Goal: Task Accomplishment & Management: Use online tool/utility

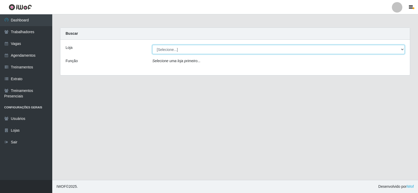
click at [211, 51] on select "[Selecione...] Necão Restaurante" at bounding box center [278, 49] width 253 height 9
select select "334"
click at [152, 45] on select "[Selecione...] Necão Restaurante" at bounding box center [278, 49] width 253 height 9
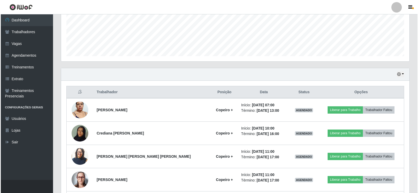
scroll to position [157, 0]
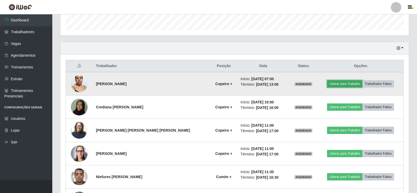
click at [338, 85] on button "Liberar para Trabalho" at bounding box center [344, 83] width 35 height 7
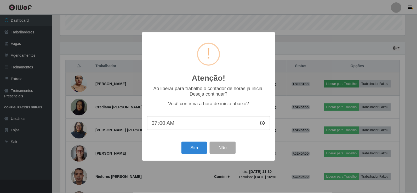
scroll to position [108, 346]
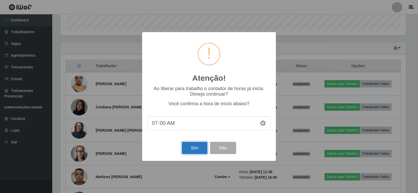
click at [205, 148] on button "Sim" at bounding box center [194, 148] width 25 height 12
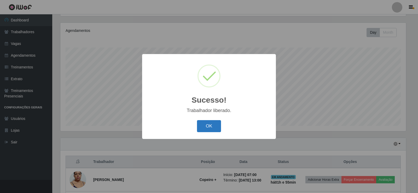
click at [207, 125] on button "OK" at bounding box center [209, 126] width 24 height 12
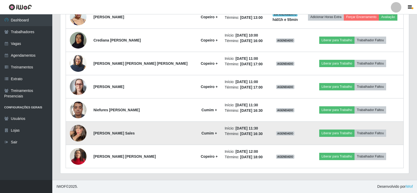
scroll to position [171, 0]
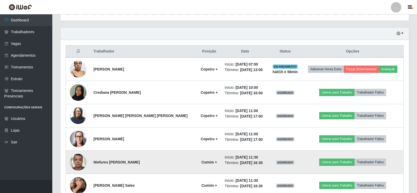
click at [81, 160] on img at bounding box center [78, 162] width 17 height 22
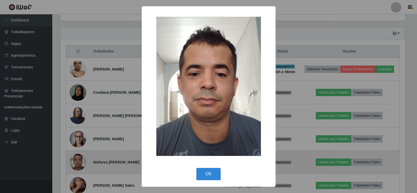
scroll to position [108, 346]
click at [81, 160] on div "× OK Cancel" at bounding box center [209, 96] width 418 height 193
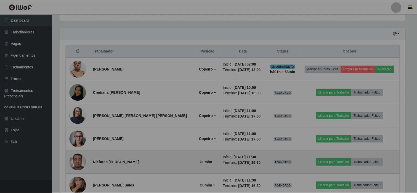
scroll to position [108, 348]
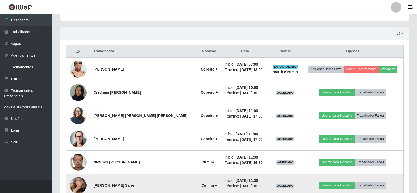
click at [82, 182] on img at bounding box center [78, 185] width 17 height 23
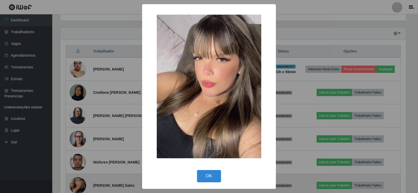
click at [82, 182] on div "× OK Cancel" at bounding box center [209, 96] width 418 height 193
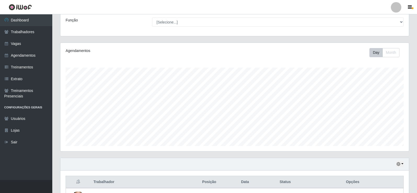
scroll to position [0, 0]
